Goal: Check status: Check status

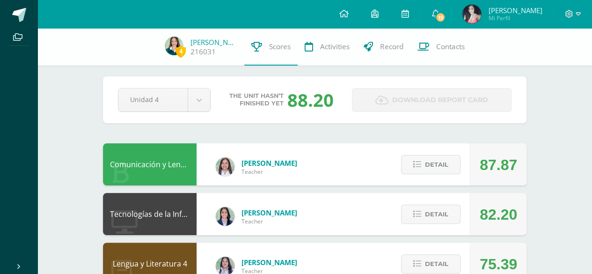
scroll to position [5, 0]
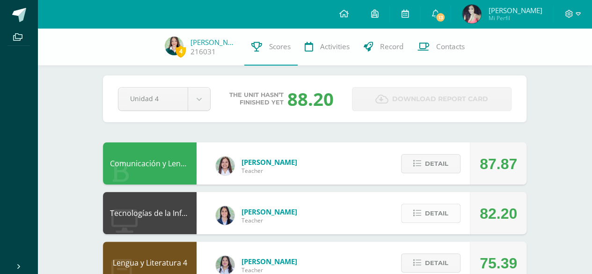
click at [417, 220] on button "Detail" at bounding box center [430, 212] width 59 height 19
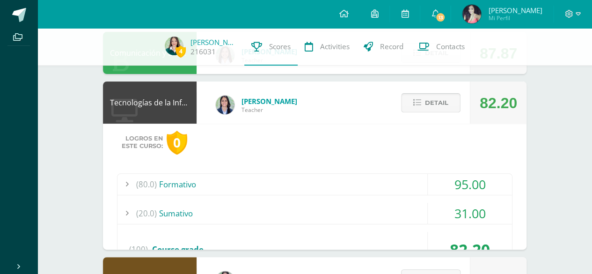
scroll to position [116, 0]
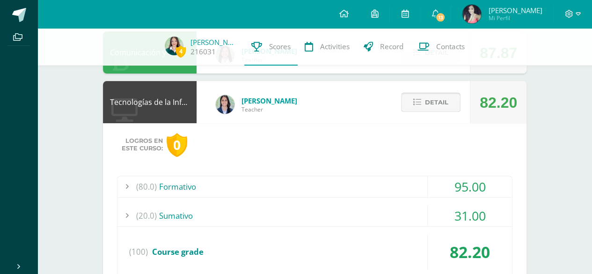
click at [427, 96] on span "Detail" at bounding box center [436, 102] width 23 height 17
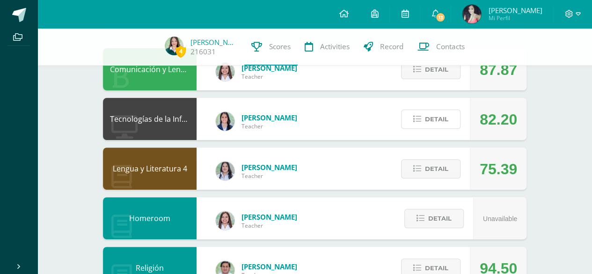
scroll to position [100, 0]
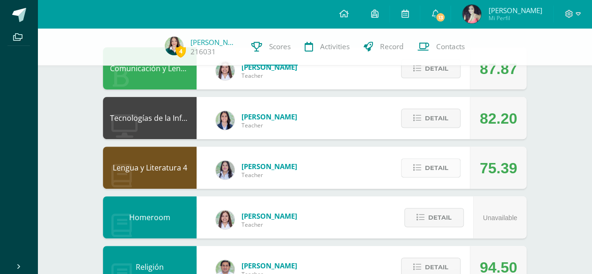
click at [409, 161] on button "Detail" at bounding box center [430, 167] width 59 height 19
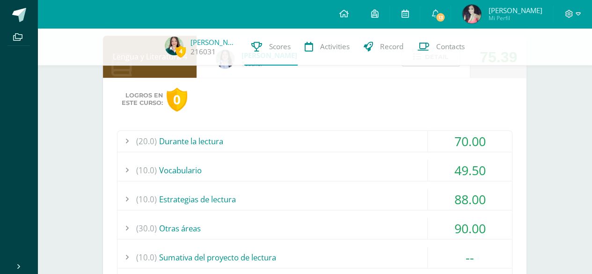
scroll to position [214, 0]
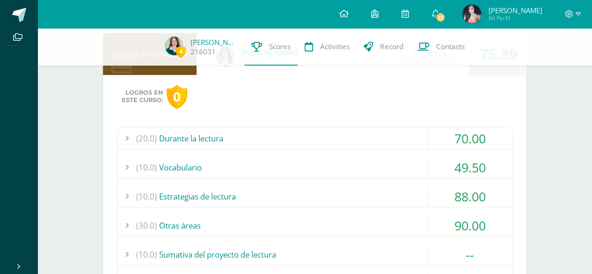
click at [283, 133] on div "(20.0) Durante la lectura" at bounding box center [314, 138] width 394 height 21
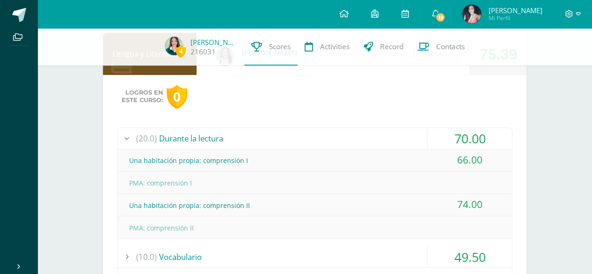
click at [283, 133] on div "(20.0) Durante la lectura" at bounding box center [314, 138] width 394 height 21
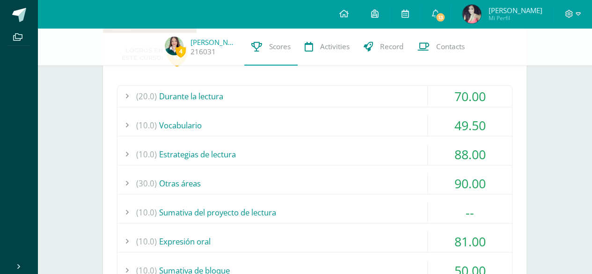
scroll to position [266, 0]
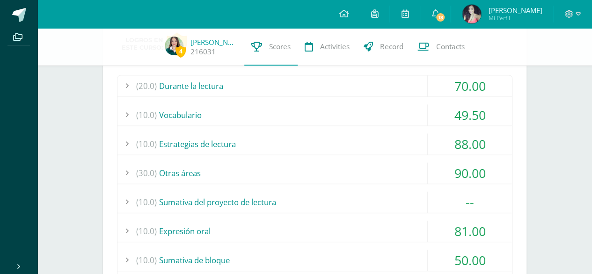
click at [239, 164] on div "(30.0) Otras áreas" at bounding box center [314, 172] width 394 height 21
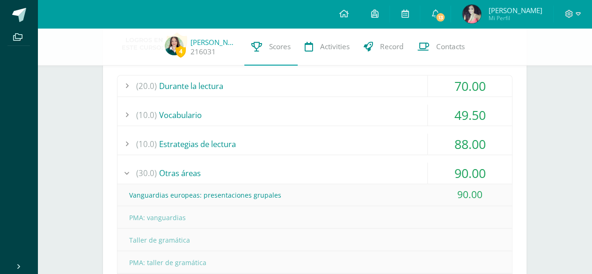
click at [239, 164] on div "(30.0) Otras áreas" at bounding box center [314, 172] width 394 height 21
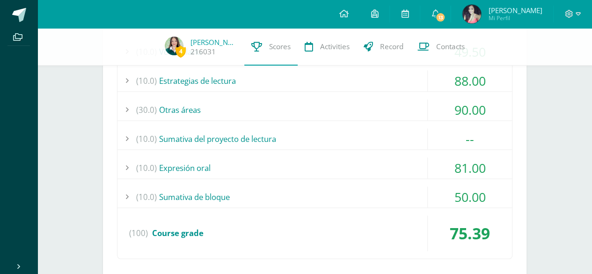
scroll to position [330, 0]
click at [197, 186] on div "(10.0) Sumativa de bloque" at bounding box center [314, 196] width 394 height 21
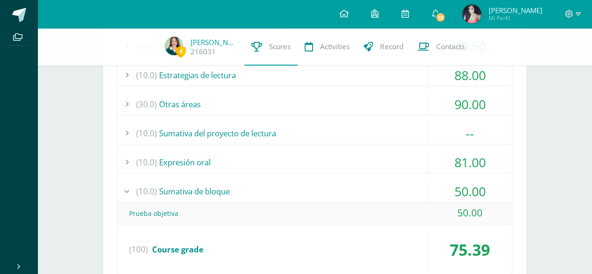
scroll to position [336, 0]
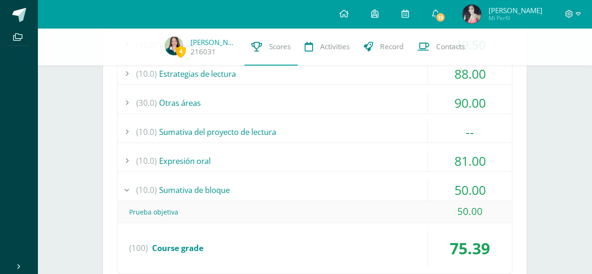
click at [197, 184] on div "(10.0) Sumativa de bloque" at bounding box center [314, 189] width 394 height 21
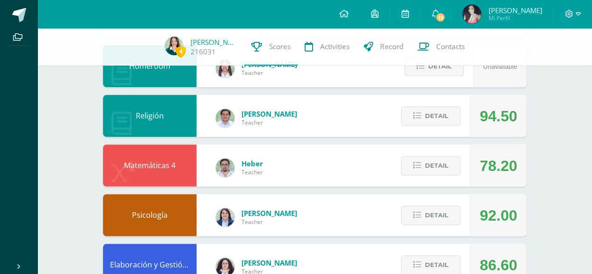
scroll to position [578, 0]
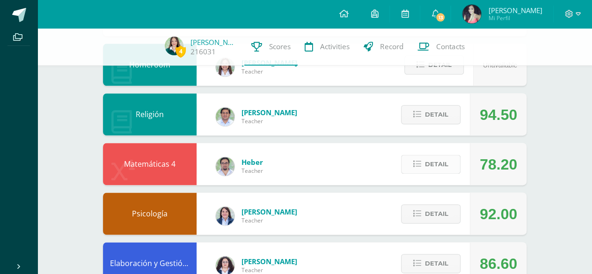
click at [415, 166] on icon at bounding box center [417, 164] width 8 height 8
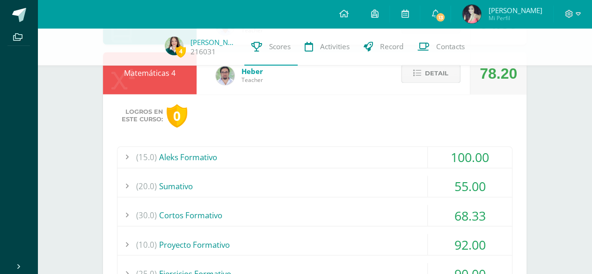
scroll to position [669, 0]
click at [417, 72] on icon at bounding box center [417, 73] width 8 height 8
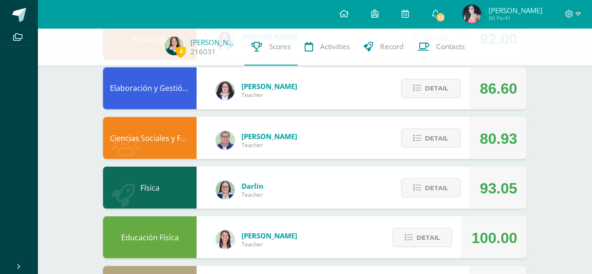
scroll to position [753, 0]
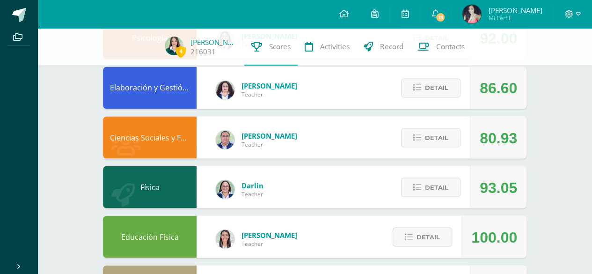
click at [417, 72] on div "Detail" at bounding box center [428, 87] width 83 height 42
click at [414, 181] on button "Detail" at bounding box center [430, 186] width 59 height 19
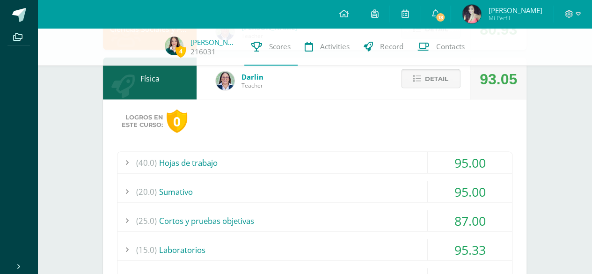
scroll to position [862, 0]
click at [420, 79] on icon at bounding box center [417, 78] width 8 height 8
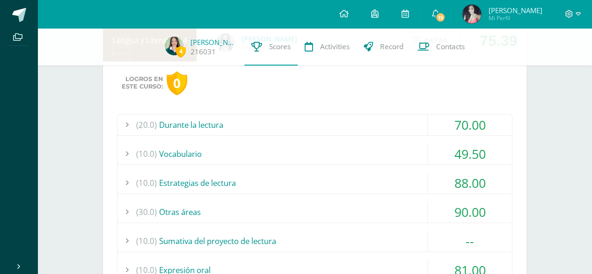
scroll to position [284, 0]
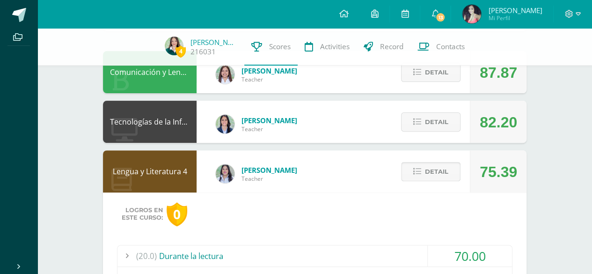
click at [415, 172] on icon at bounding box center [417, 171] width 8 height 8
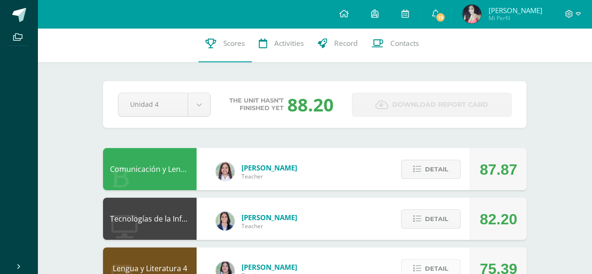
scroll to position [0, 0]
